Goal: Navigation & Orientation: Find specific page/section

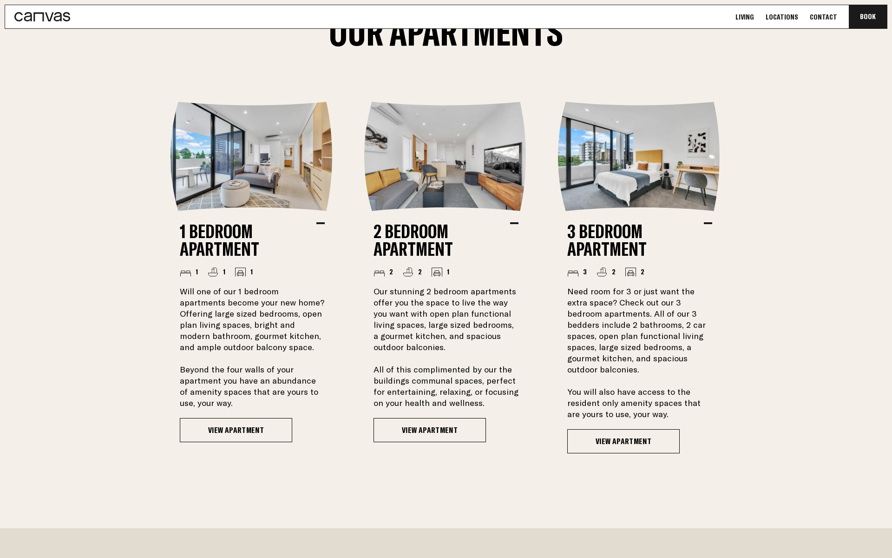
scroll to position [751, 0]
